Goal: Task Accomplishment & Management: Manage account settings

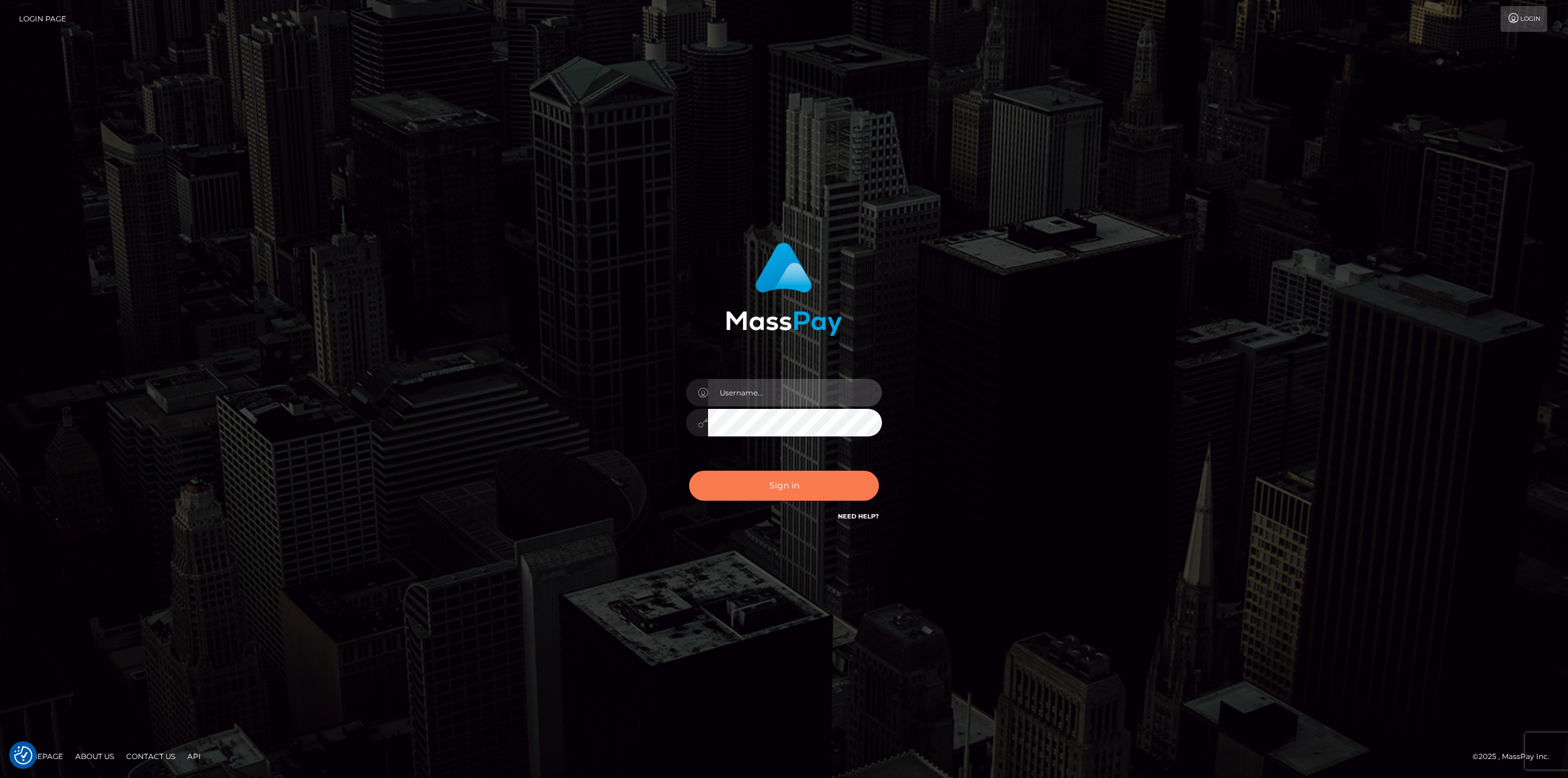
type input "klaudette.ace"
click at [770, 500] on button "Sign in" at bounding box center [783, 486] width 190 height 30
click at [785, 482] on button "Sign in" at bounding box center [783, 486] width 190 height 30
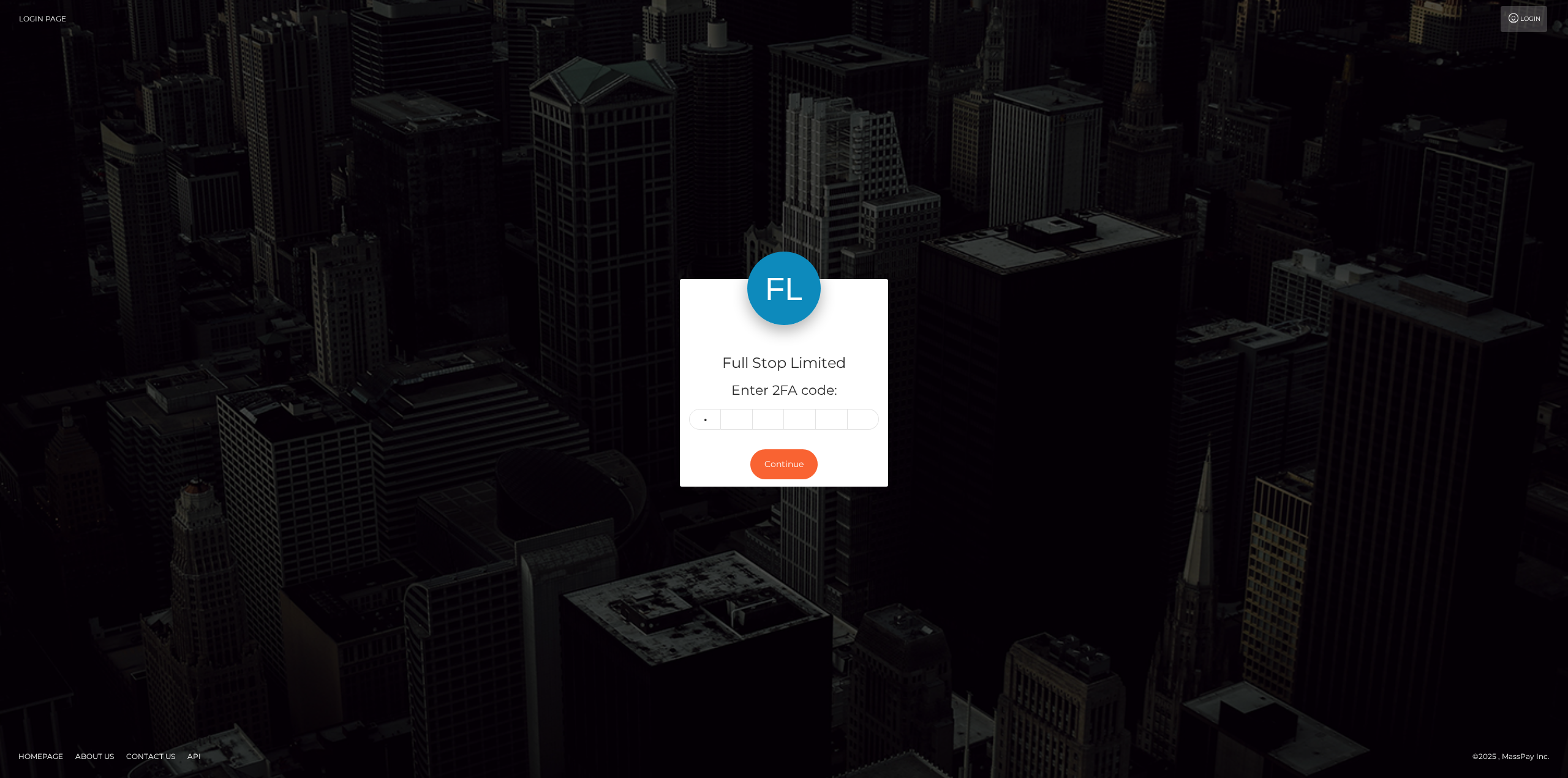
type input "2"
type input "6"
type input "7"
type input "9"
type input "2"
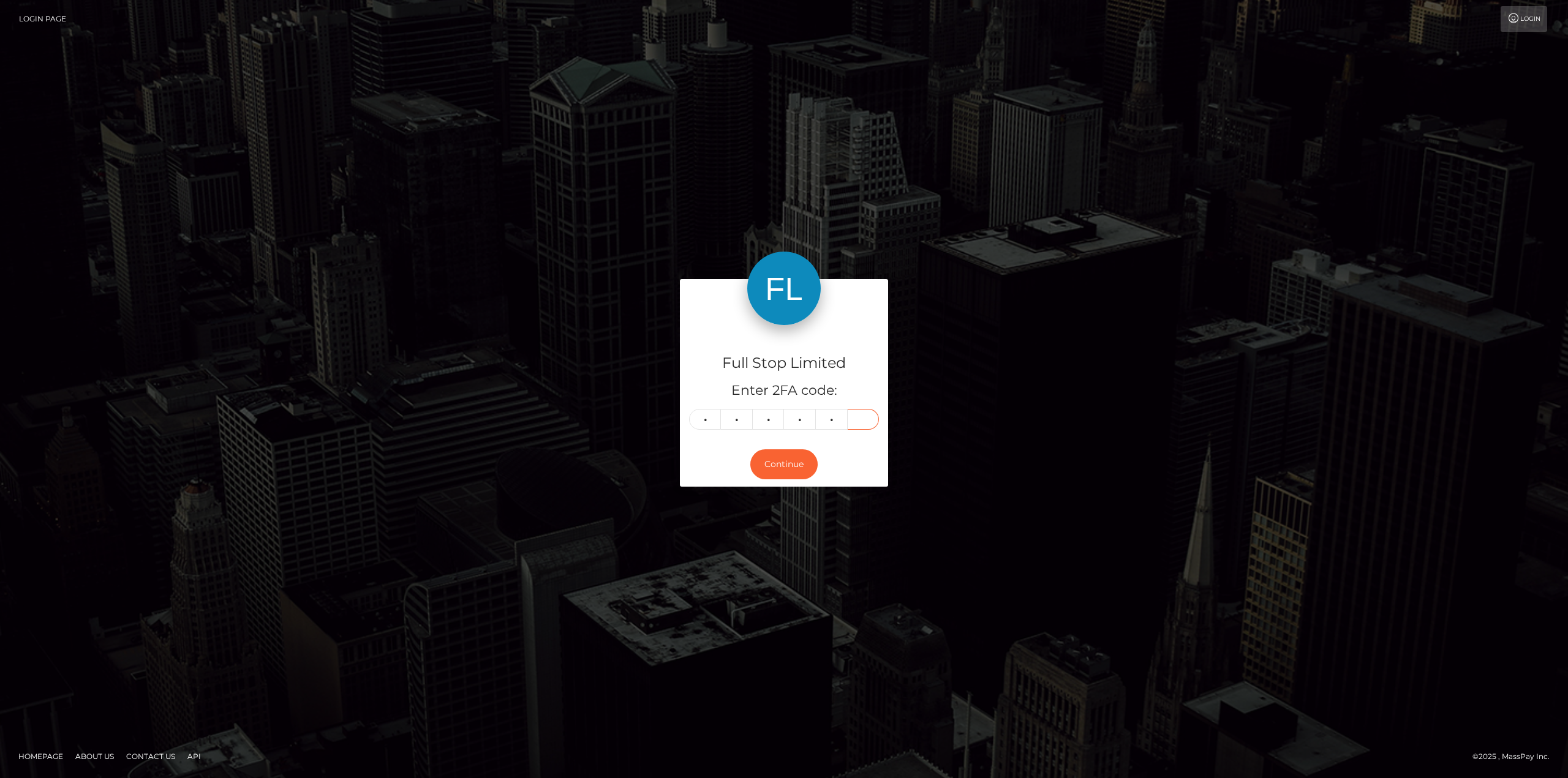
type input "6"
